Goal: Find specific page/section: Find specific page/section

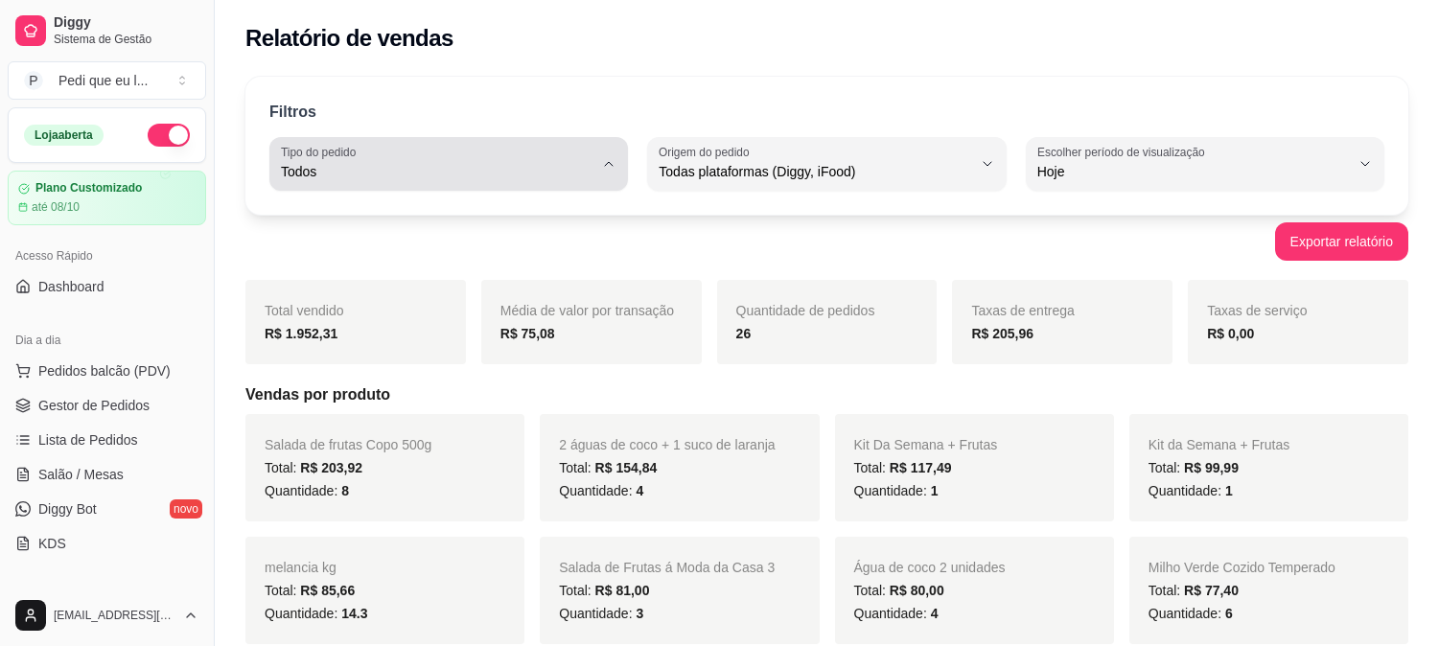
select select "ALL"
select select "0"
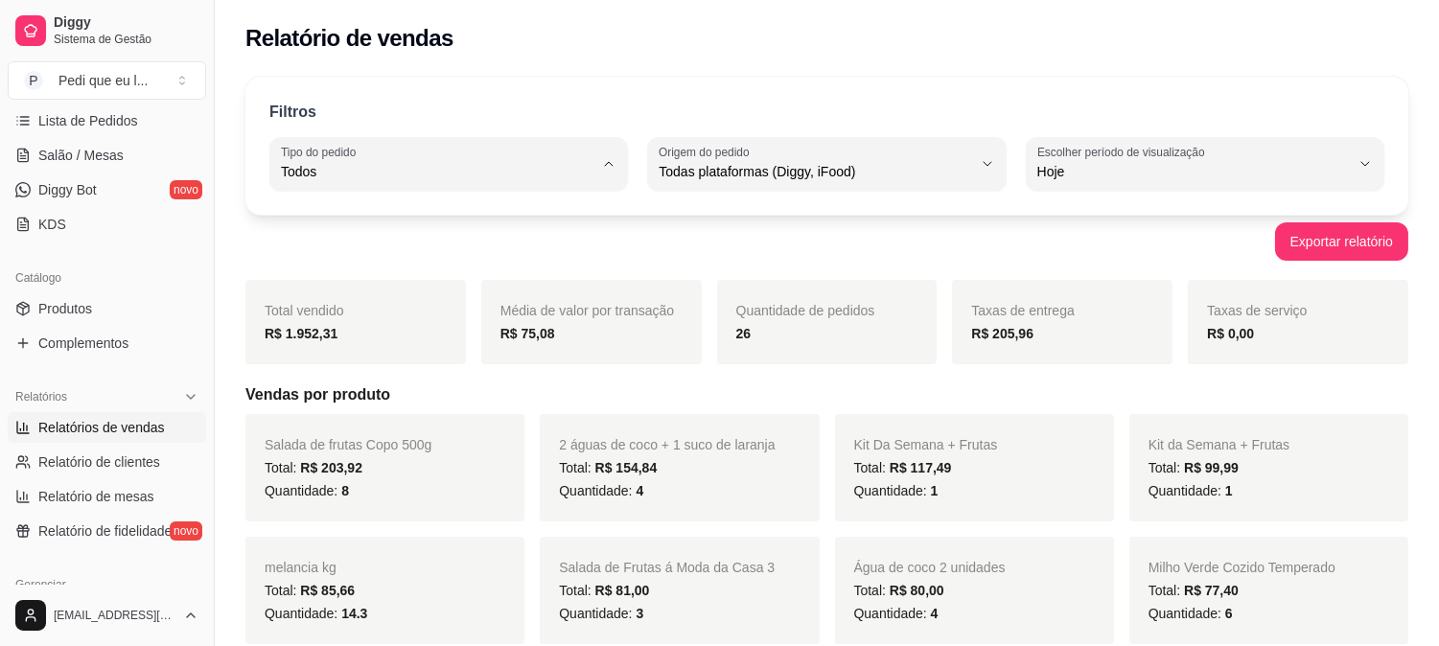
click at [793, 106] on div "Filtros" at bounding box center [826, 113] width 1115 height 25
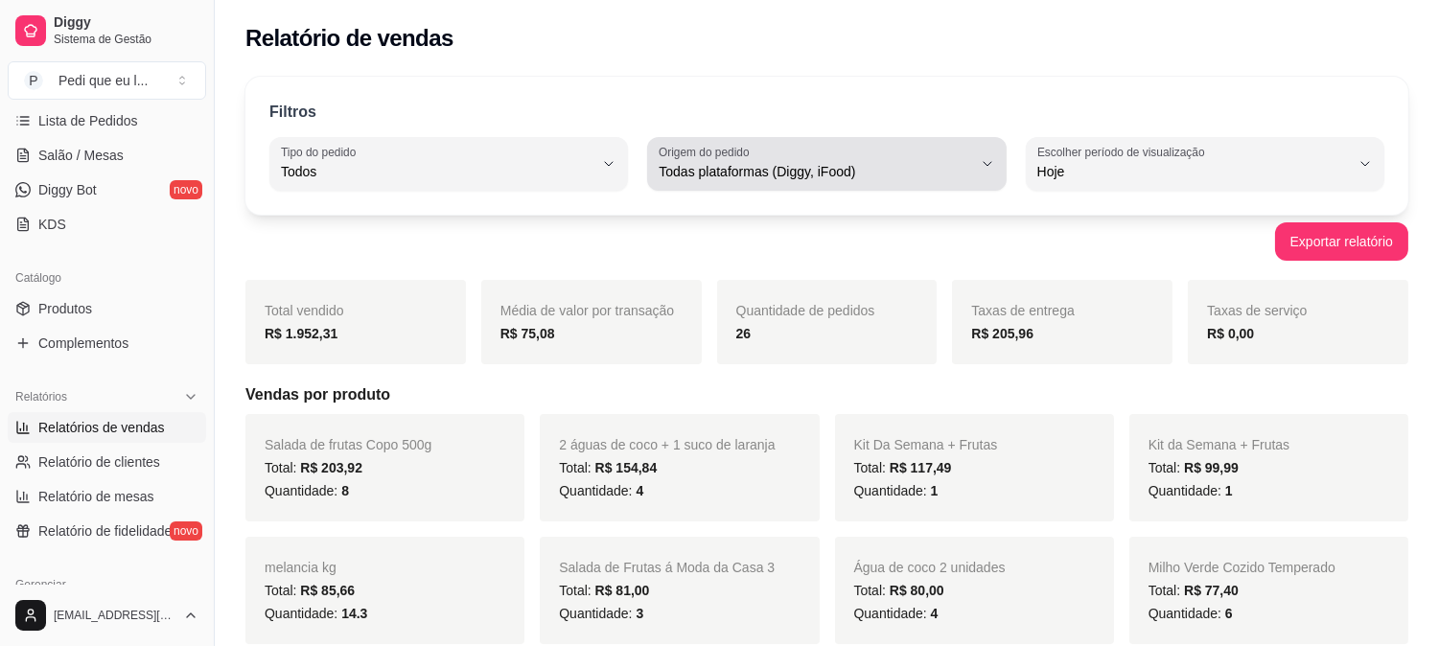
click at [827, 162] on span "Todas plataformas (Diggy, iFood)" at bounding box center [815, 171] width 313 height 19
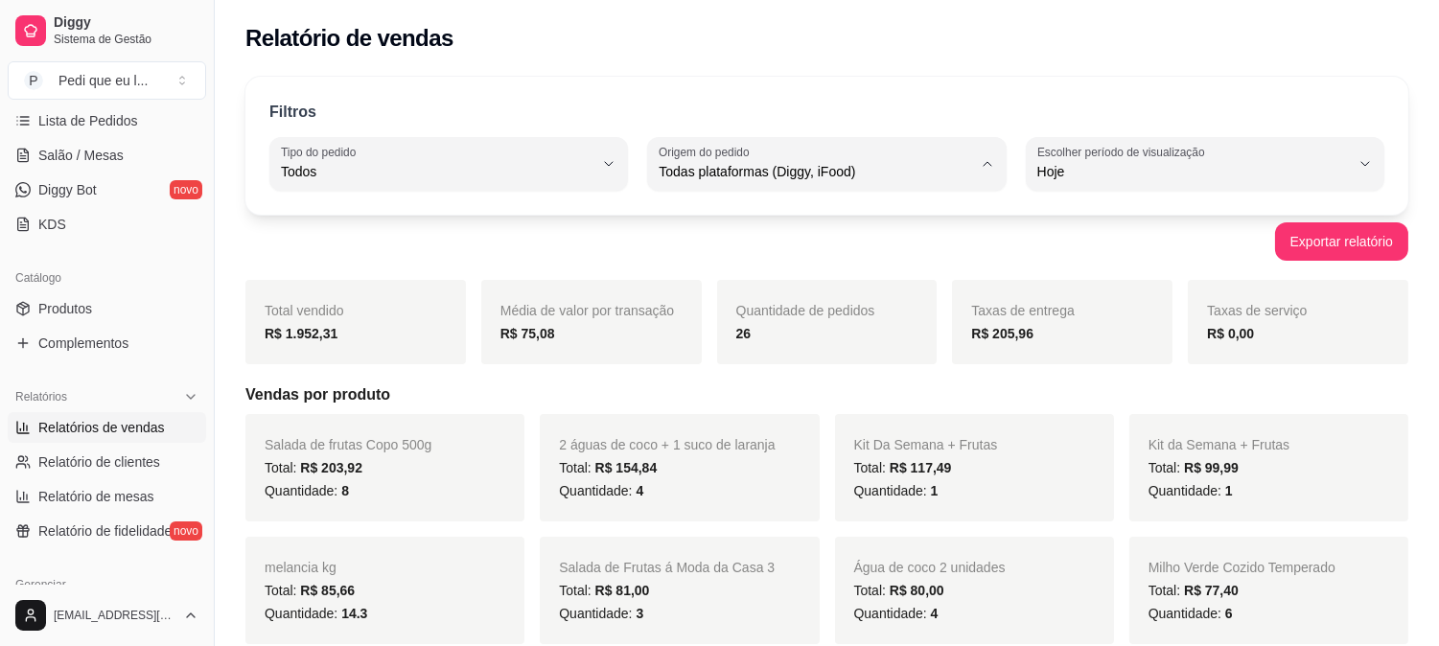
click at [719, 286] on span "iFood" at bounding box center [817, 280] width 296 height 18
type input "IFOOD"
select select "IFOOD"
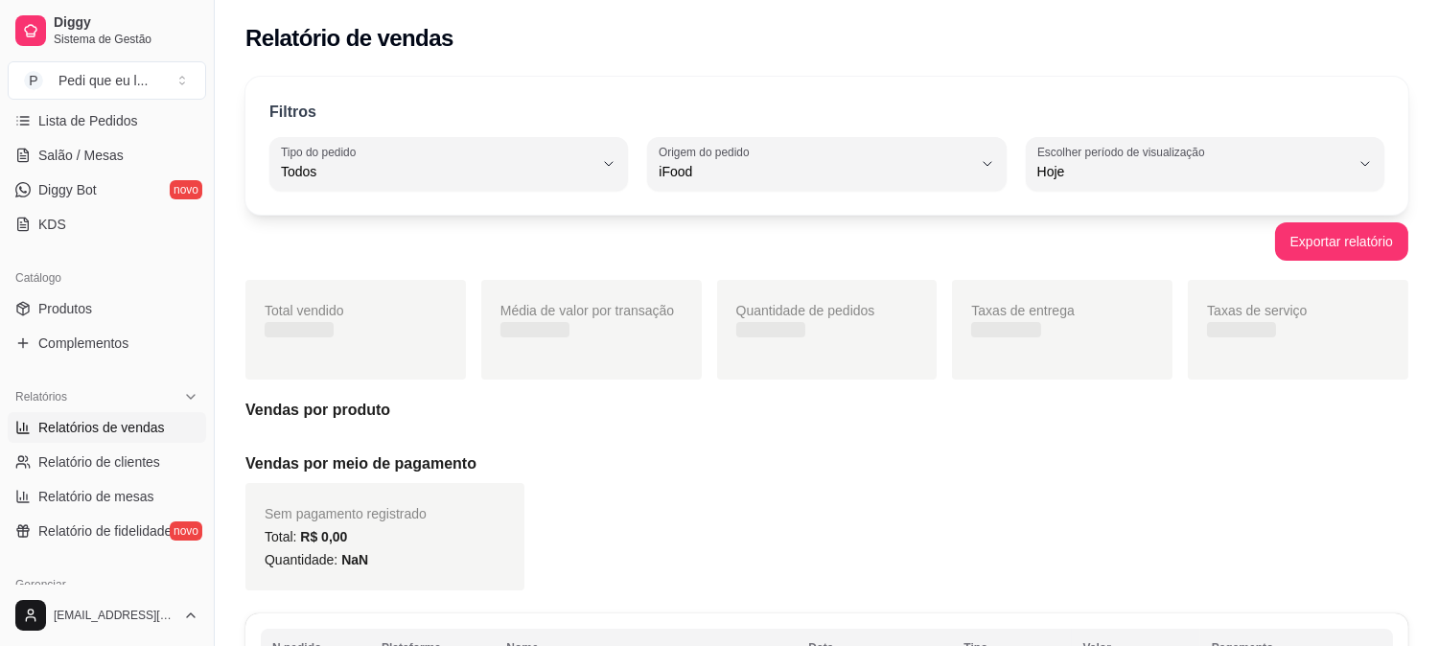
scroll to position [17, 0]
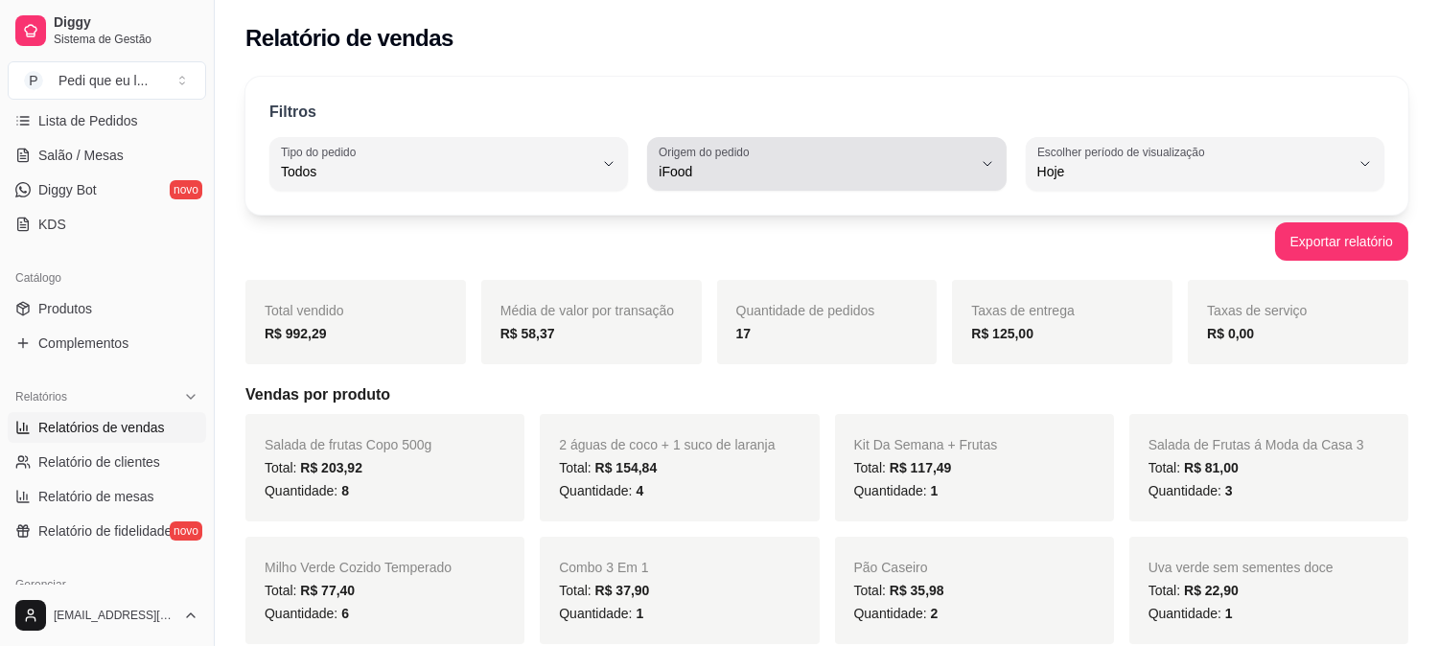
click at [694, 163] on span "iFood" at bounding box center [815, 171] width 313 height 19
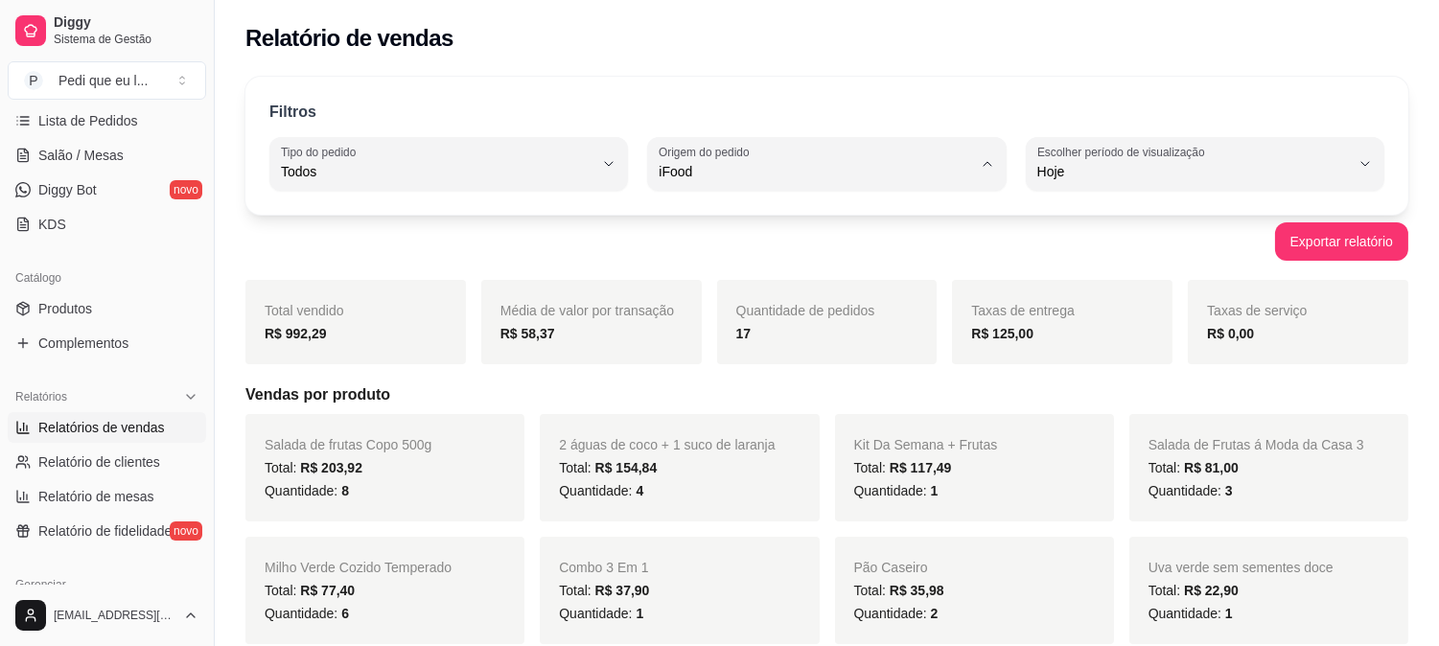
click at [715, 251] on span "Diggy" at bounding box center [817, 249] width 296 height 18
type input "DIGGY"
select select "DIGGY"
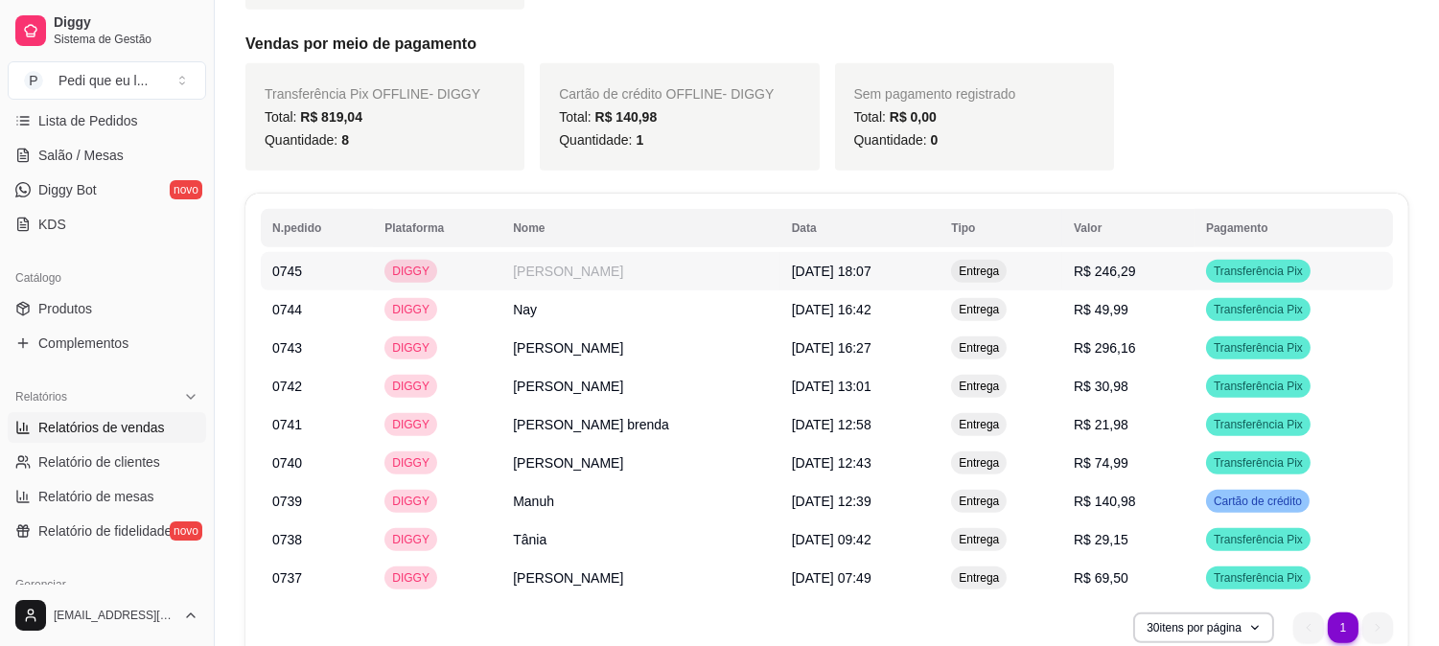
scroll to position [1729, 0]
